Goal: Information Seeking & Learning: Learn about a topic

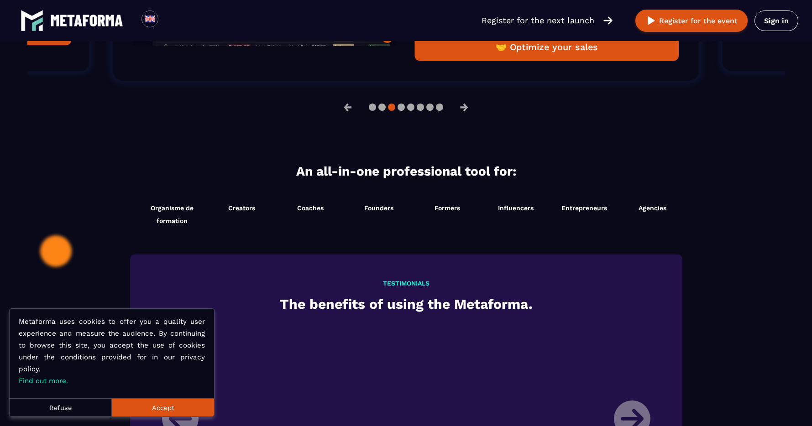
scroll to position [856, 0]
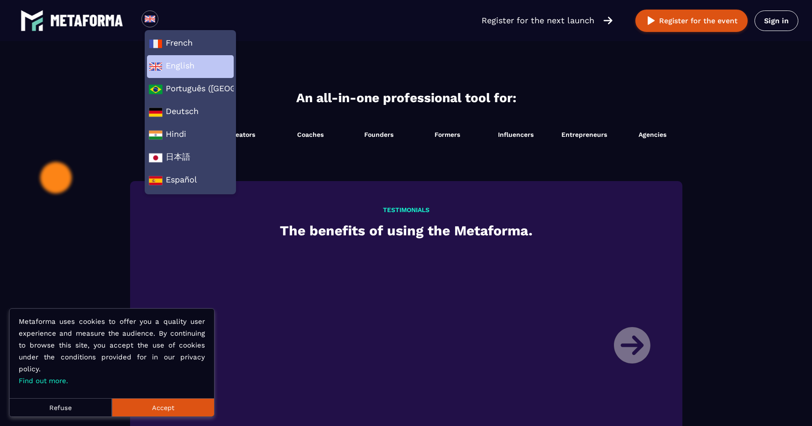
click at [181, 68] on span "English" at bounding box center [190, 67] width 83 height 14
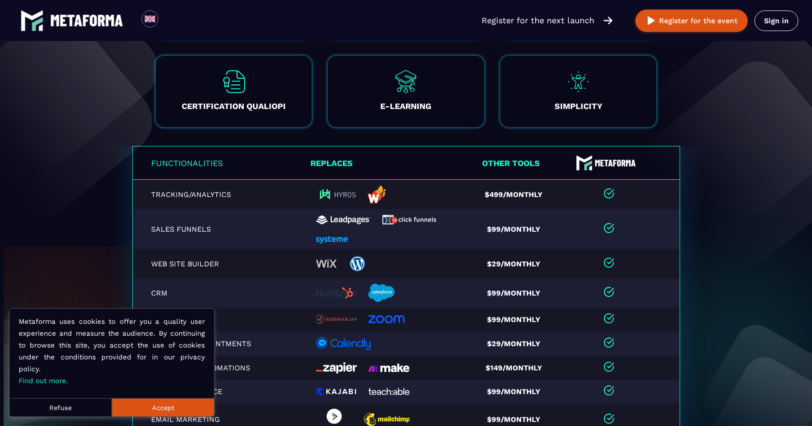
scroll to position [1773, 0]
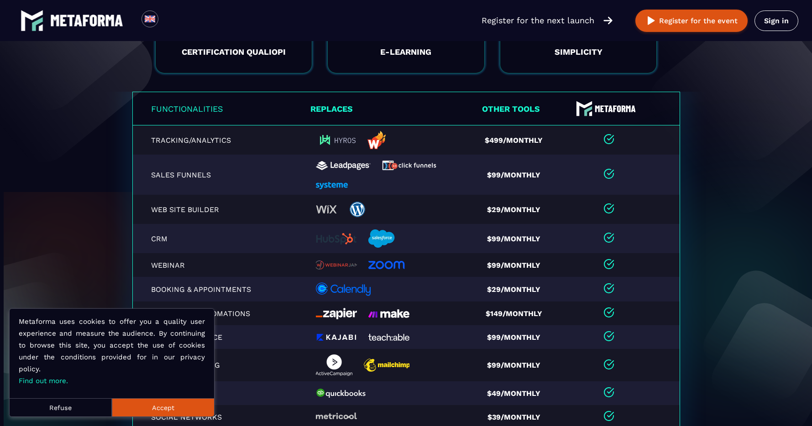
click at [167, 406] on button "Accept" at bounding box center [163, 408] width 102 height 18
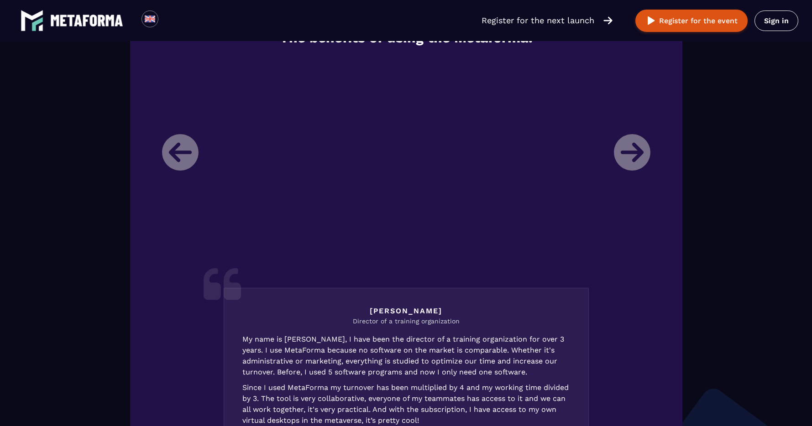
scroll to position [963, 0]
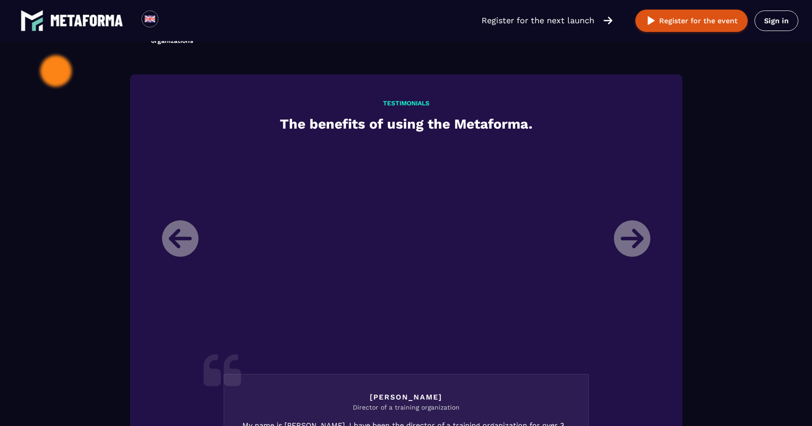
click at [642, 247] on li "Laura Director of a training organization My name is Laura, I have been the dir…" at bounding box center [406, 370] width 502 height 454
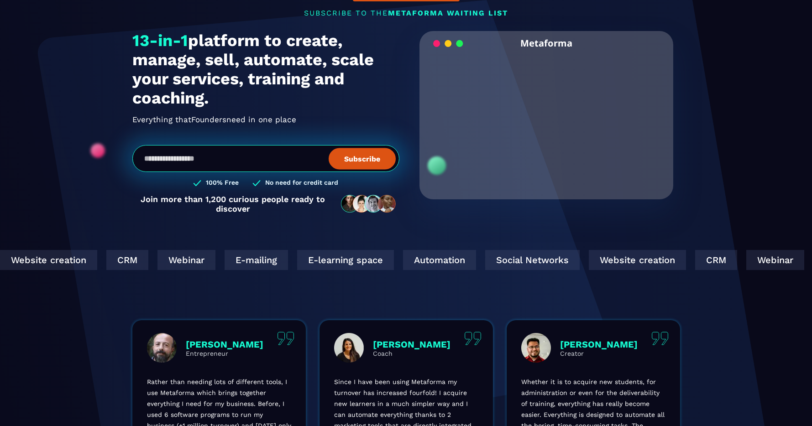
scroll to position [0, 0]
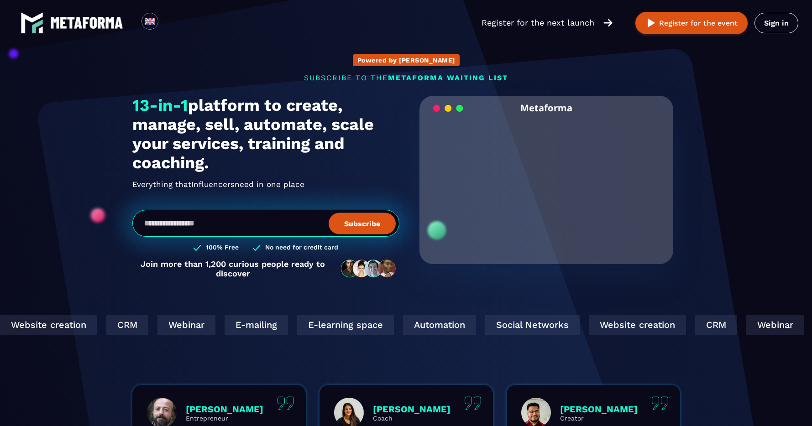
click at [52, 20] on img at bounding box center [86, 23] width 73 height 12
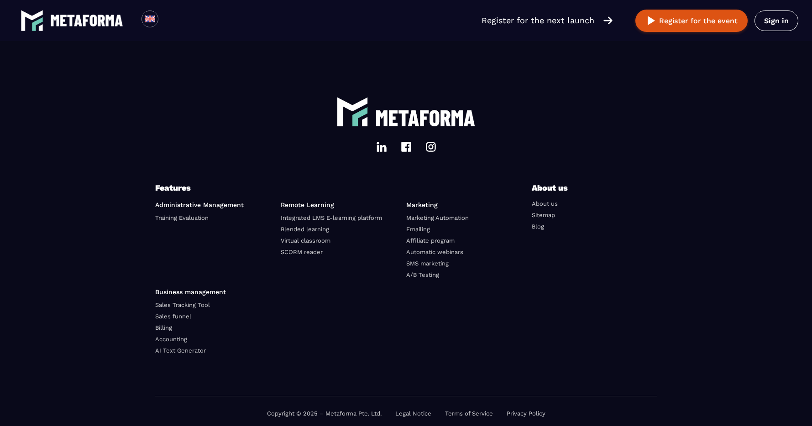
scroll to position [3036, 0]
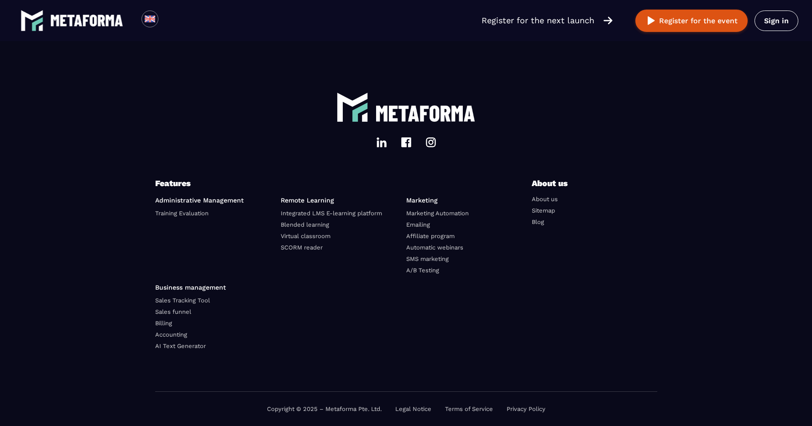
click at [542, 200] on link "About us" at bounding box center [545, 199] width 26 height 7
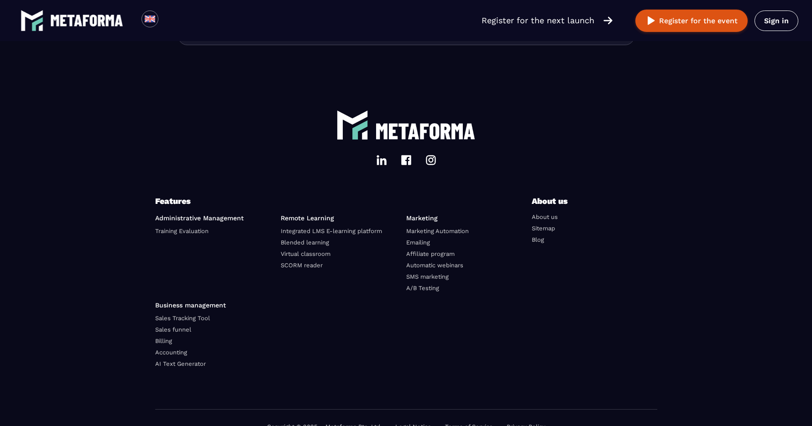
scroll to position [2229, 0]
